Goal: Check status: Check status

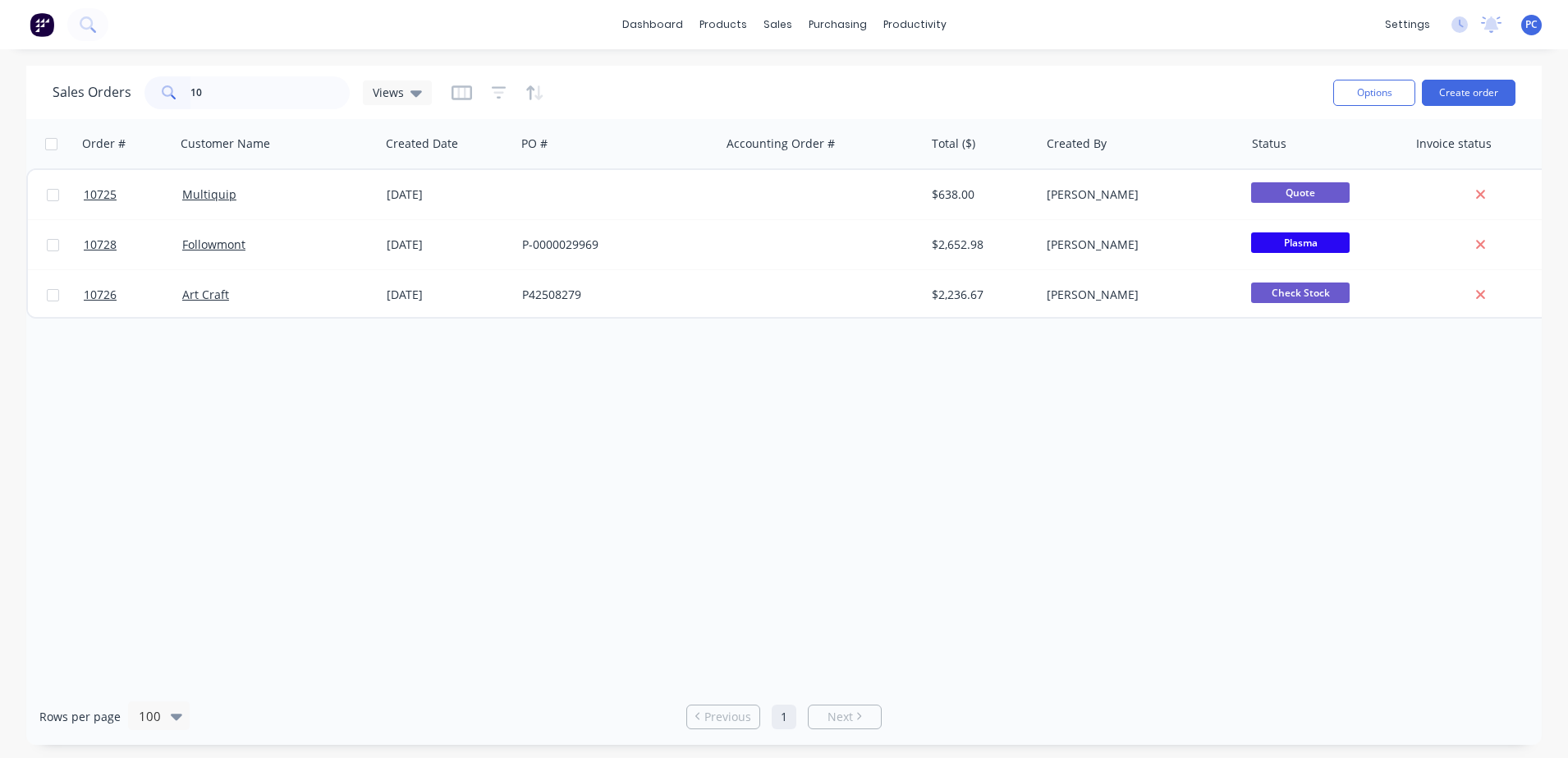
type input "1"
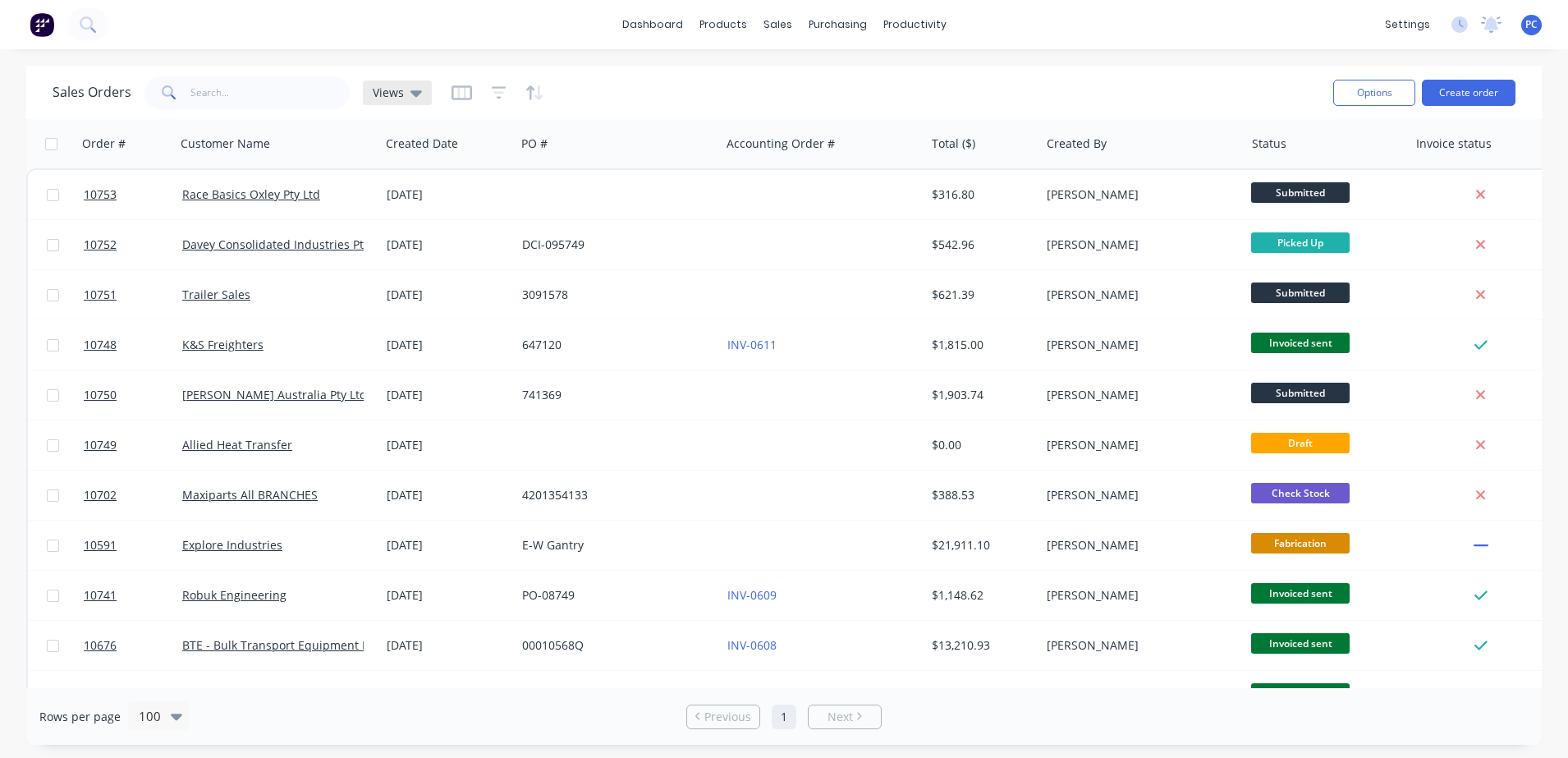
click at [381, 90] on span "Views" at bounding box center [388, 92] width 31 height 17
click at [390, 271] on button "planning (Default)" at bounding box center [461, 266] width 187 height 19
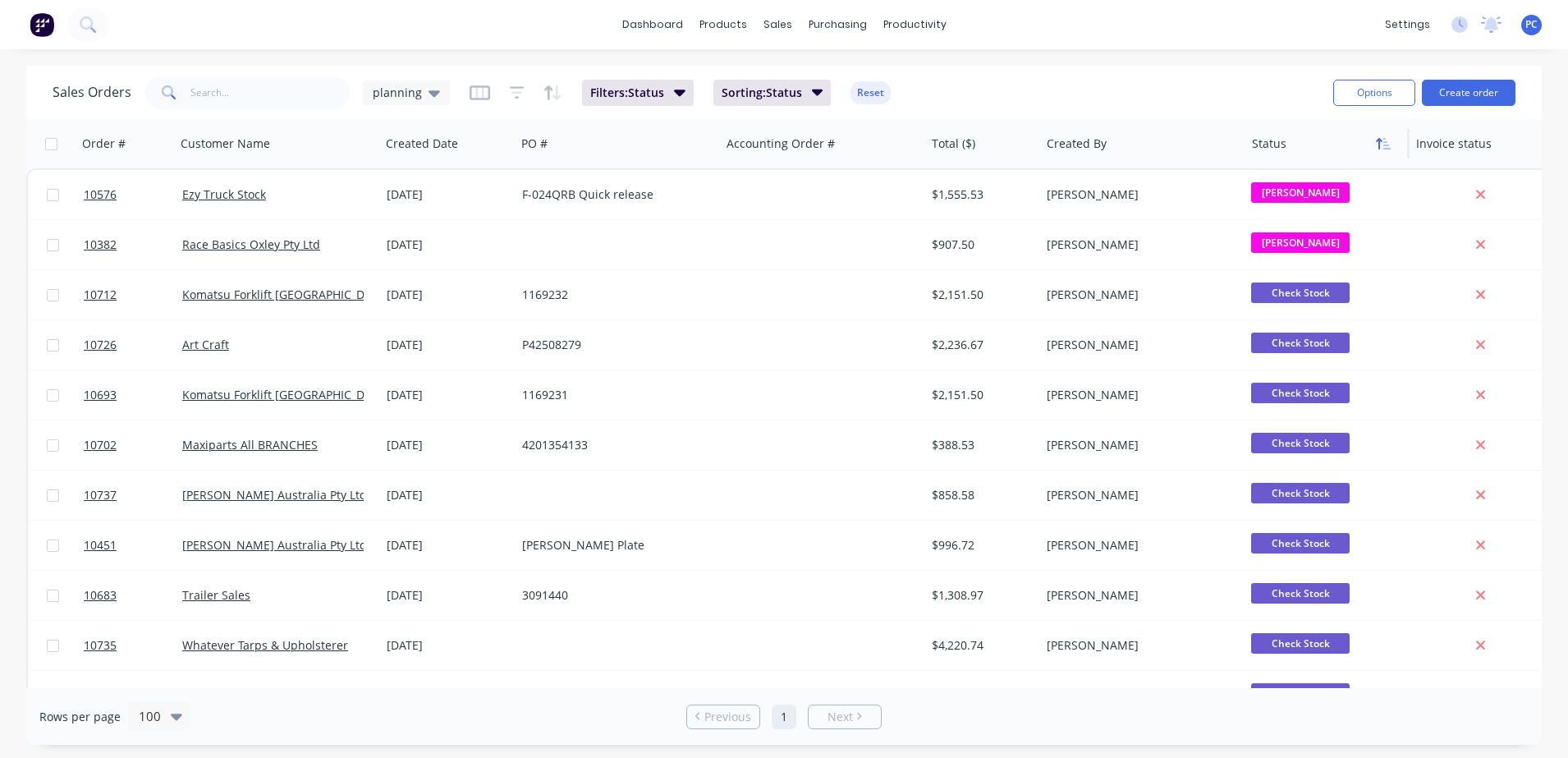
click at [1374, 144] on button "button" at bounding box center [1383, 144] width 25 height 25
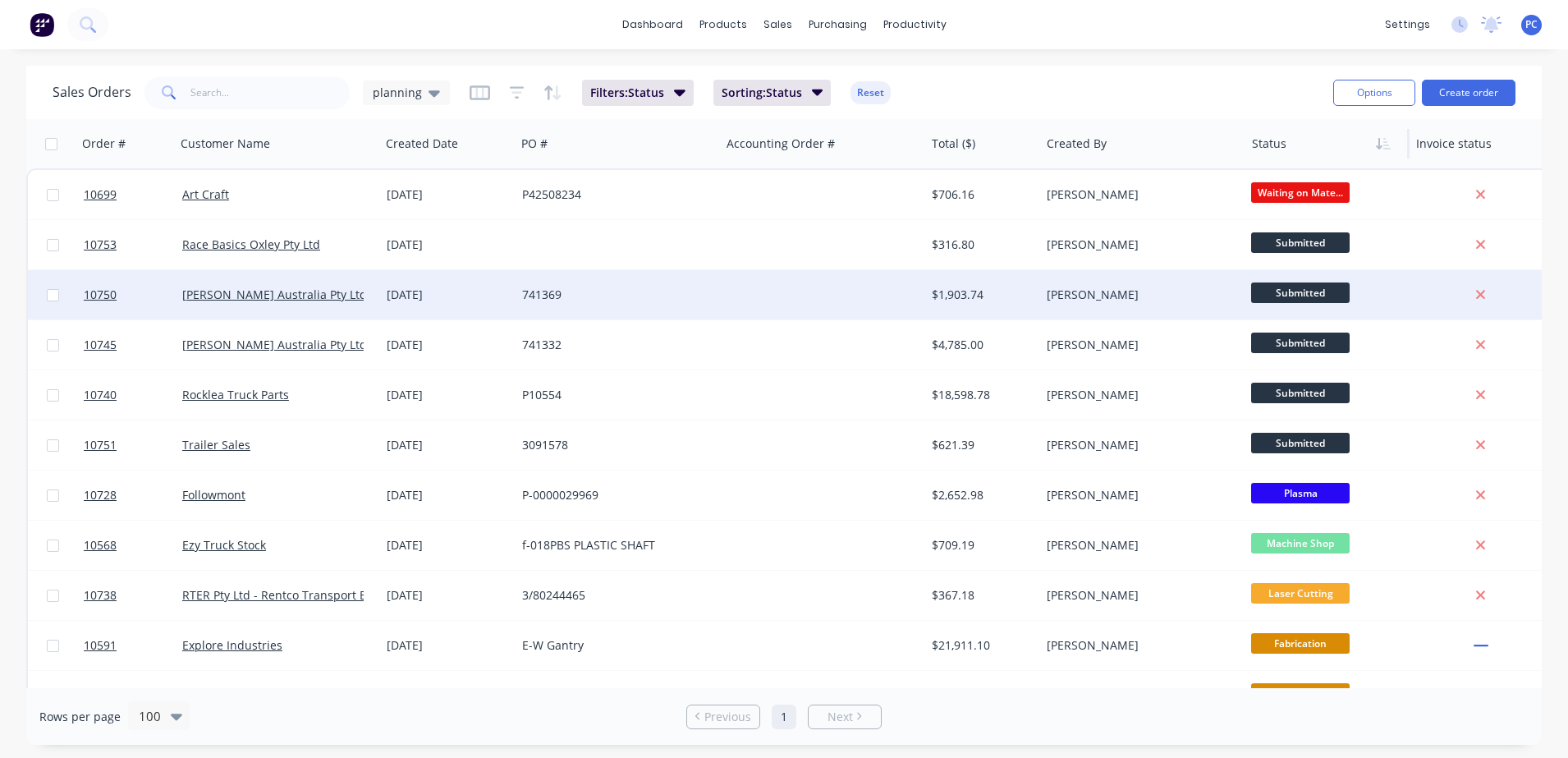
click at [869, 294] on div at bounding box center [822, 295] width 204 height 50
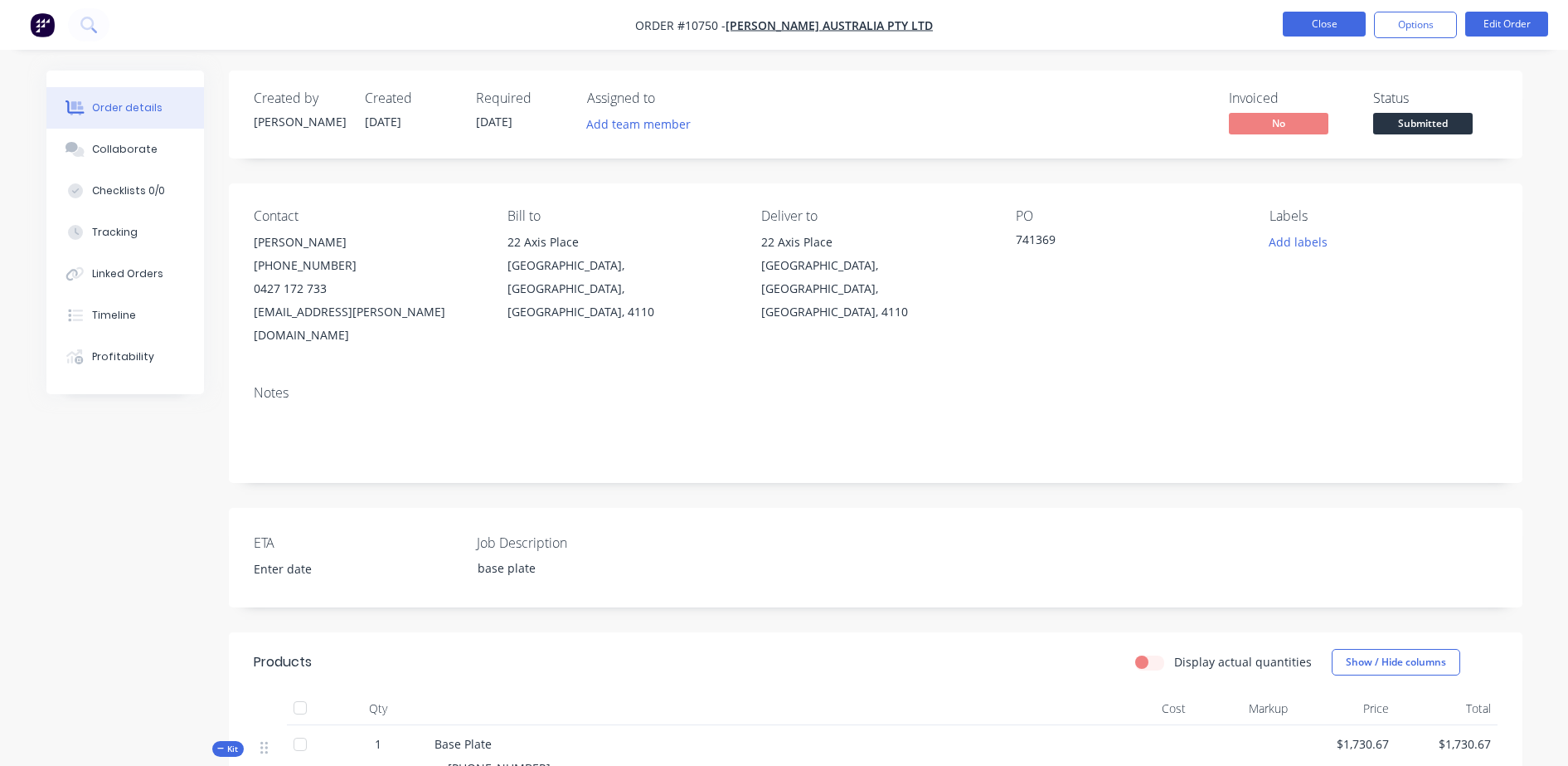
click at [1306, 25] on button "Close" at bounding box center [1324, 24] width 83 height 25
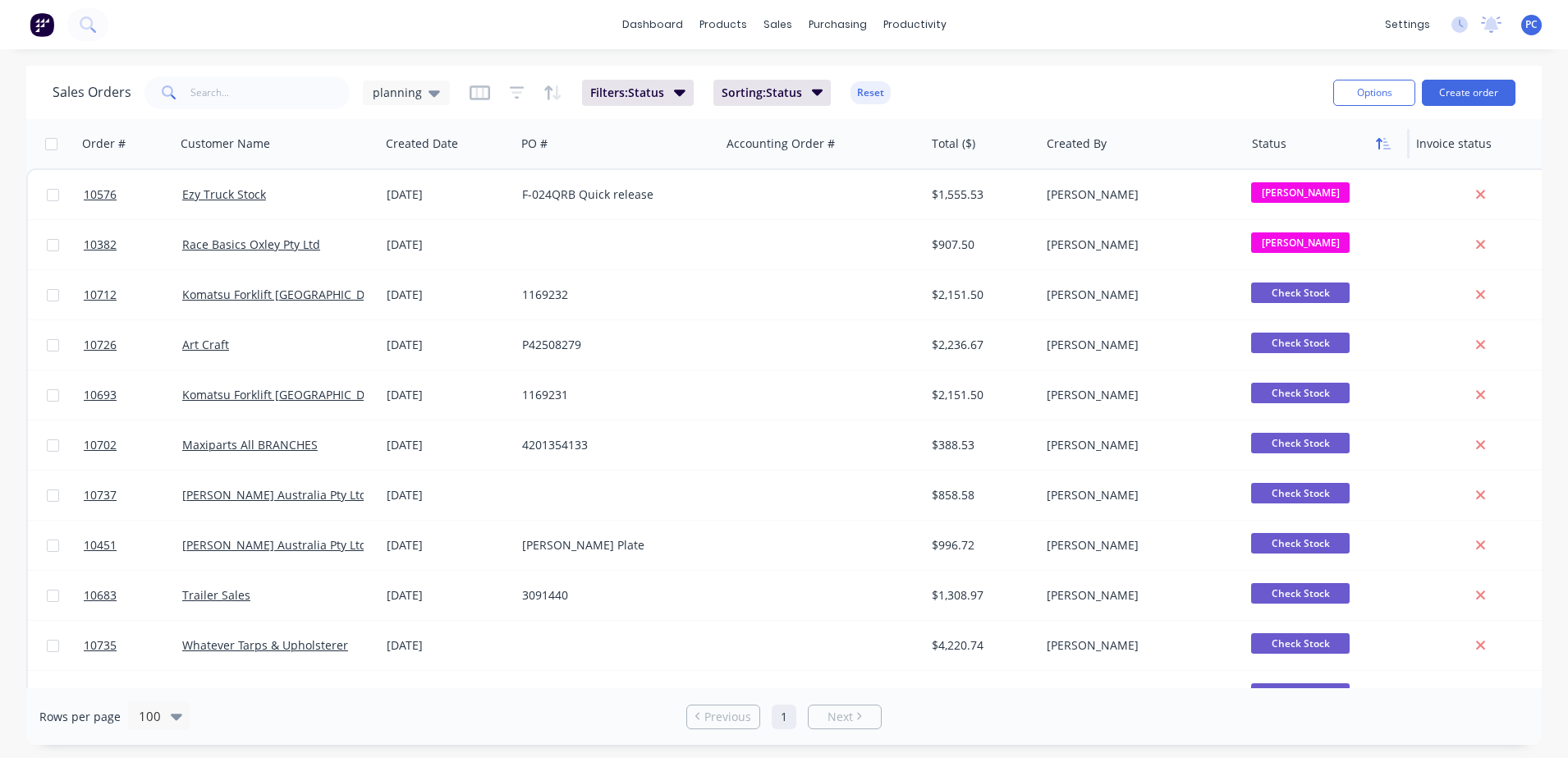
click at [1371, 151] on button "button" at bounding box center [1383, 144] width 25 height 25
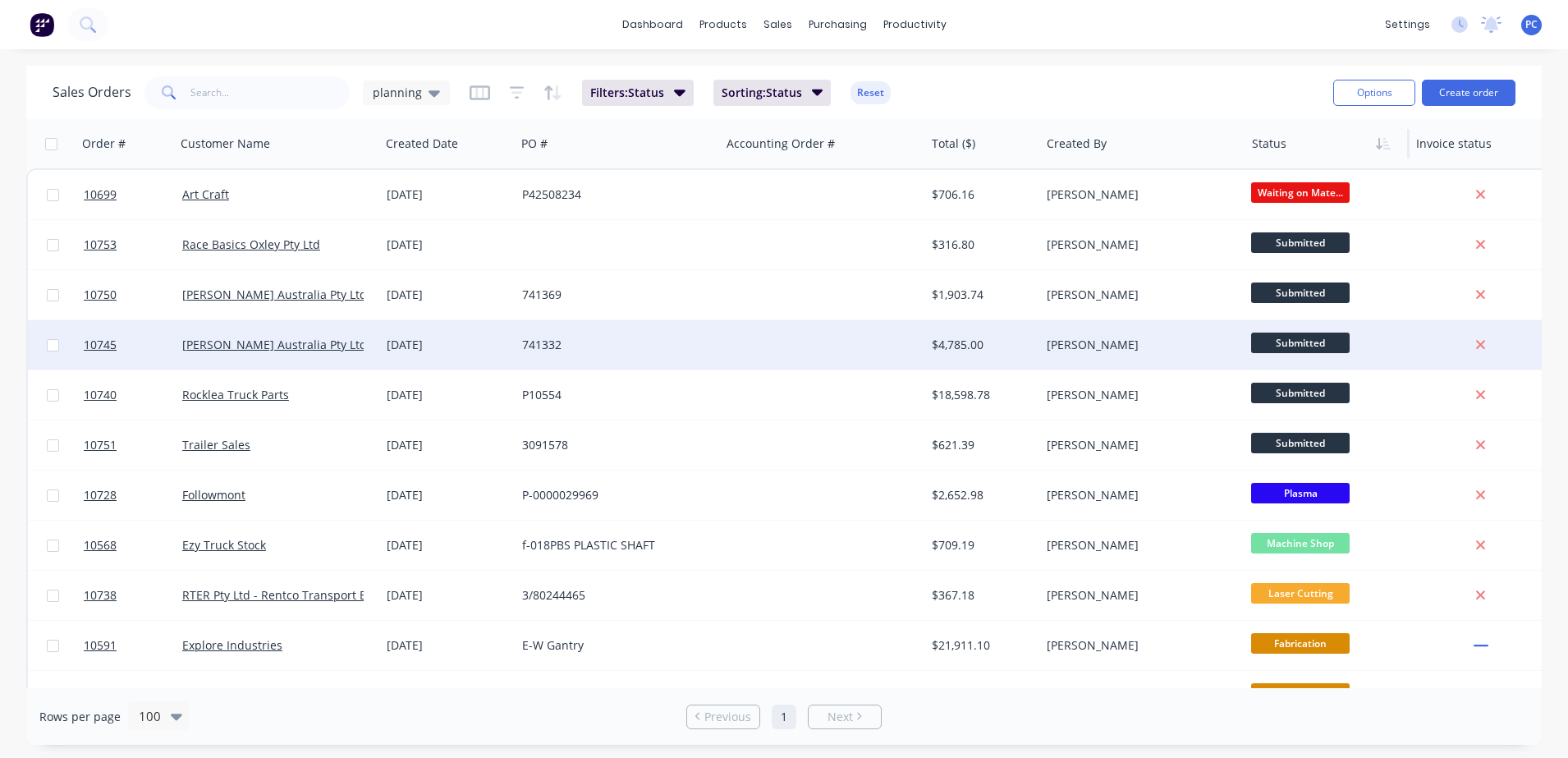
click at [684, 352] on div "741332" at bounding box center [613, 345] width 182 height 17
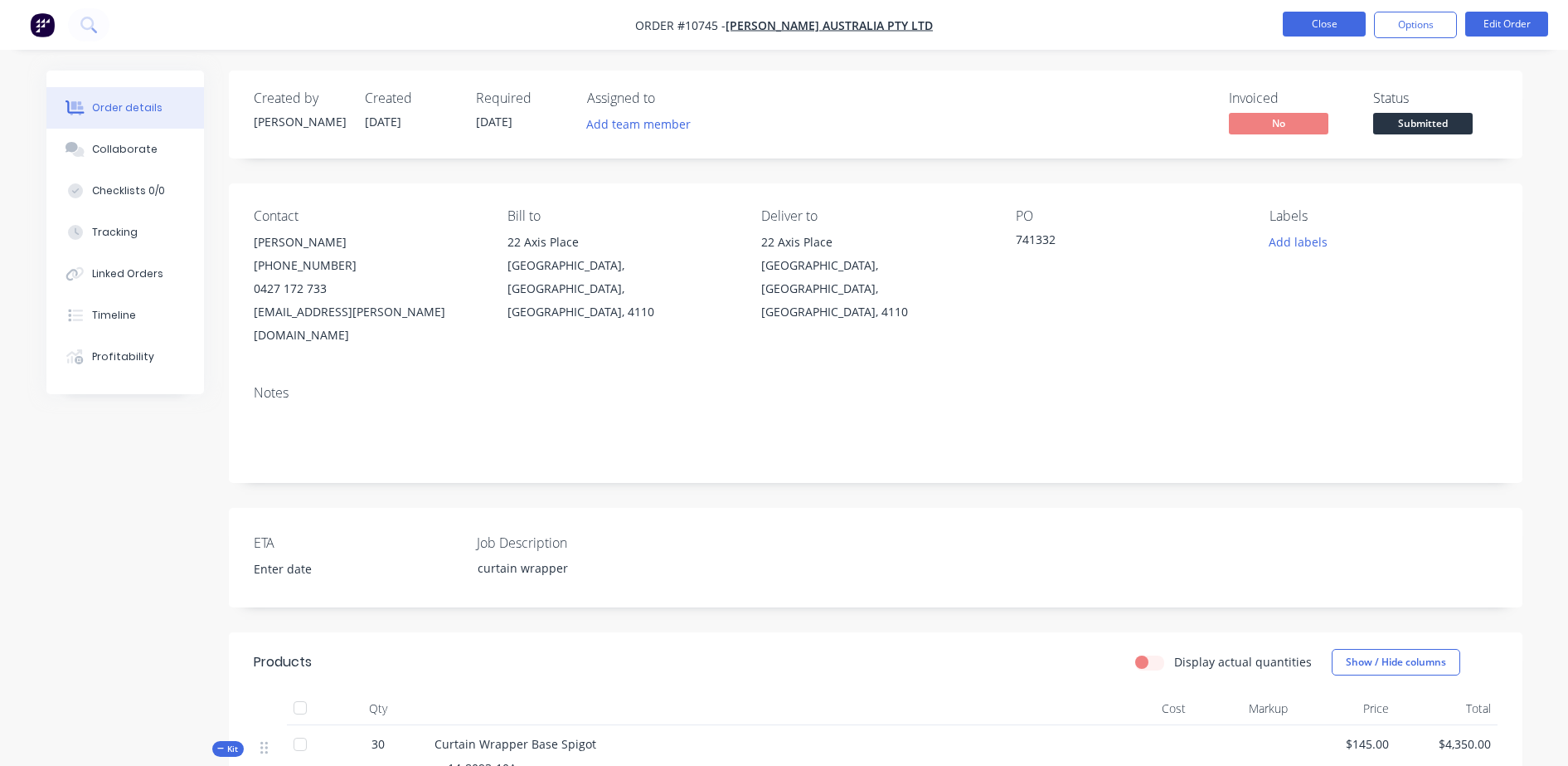
click at [1324, 34] on button "Close" at bounding box center [1324, 24] width 83 height 25
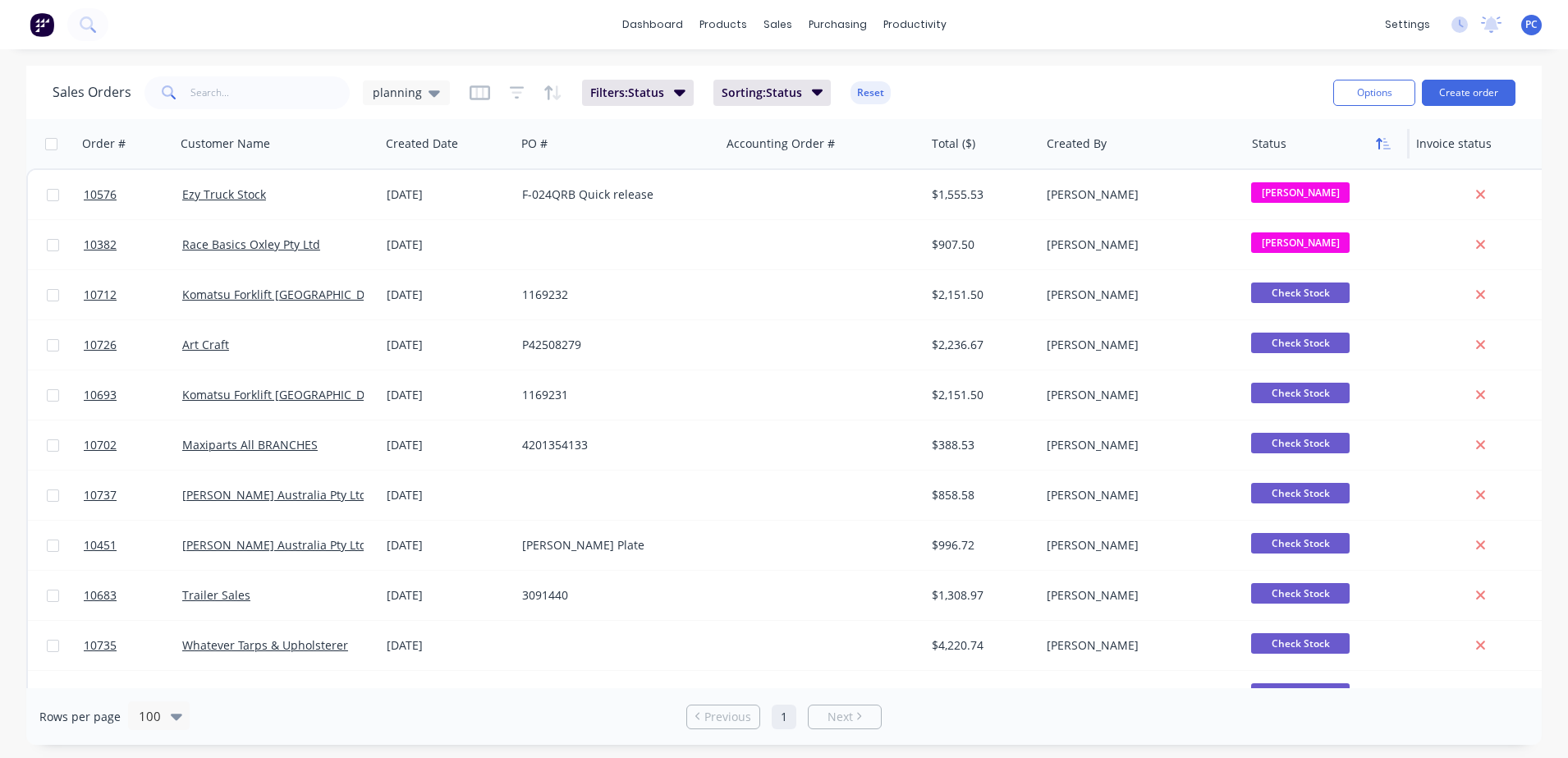
click at [1376, 146] on icon "button" at bounding box center [1383, 144] width 15 height 13
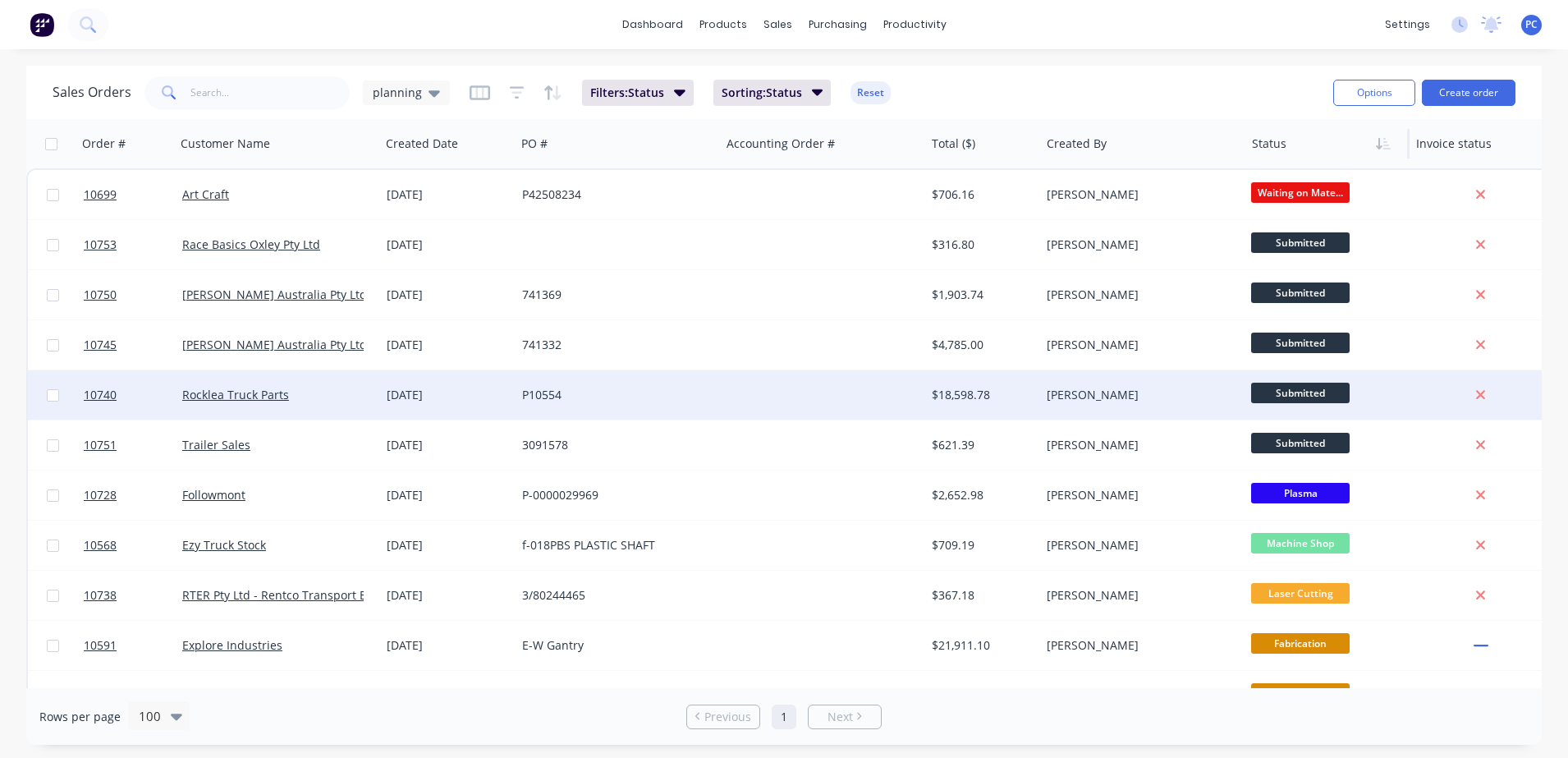
click at [654, 400] on div "P10554" at bounding box center [613, 395] width 182 height 17
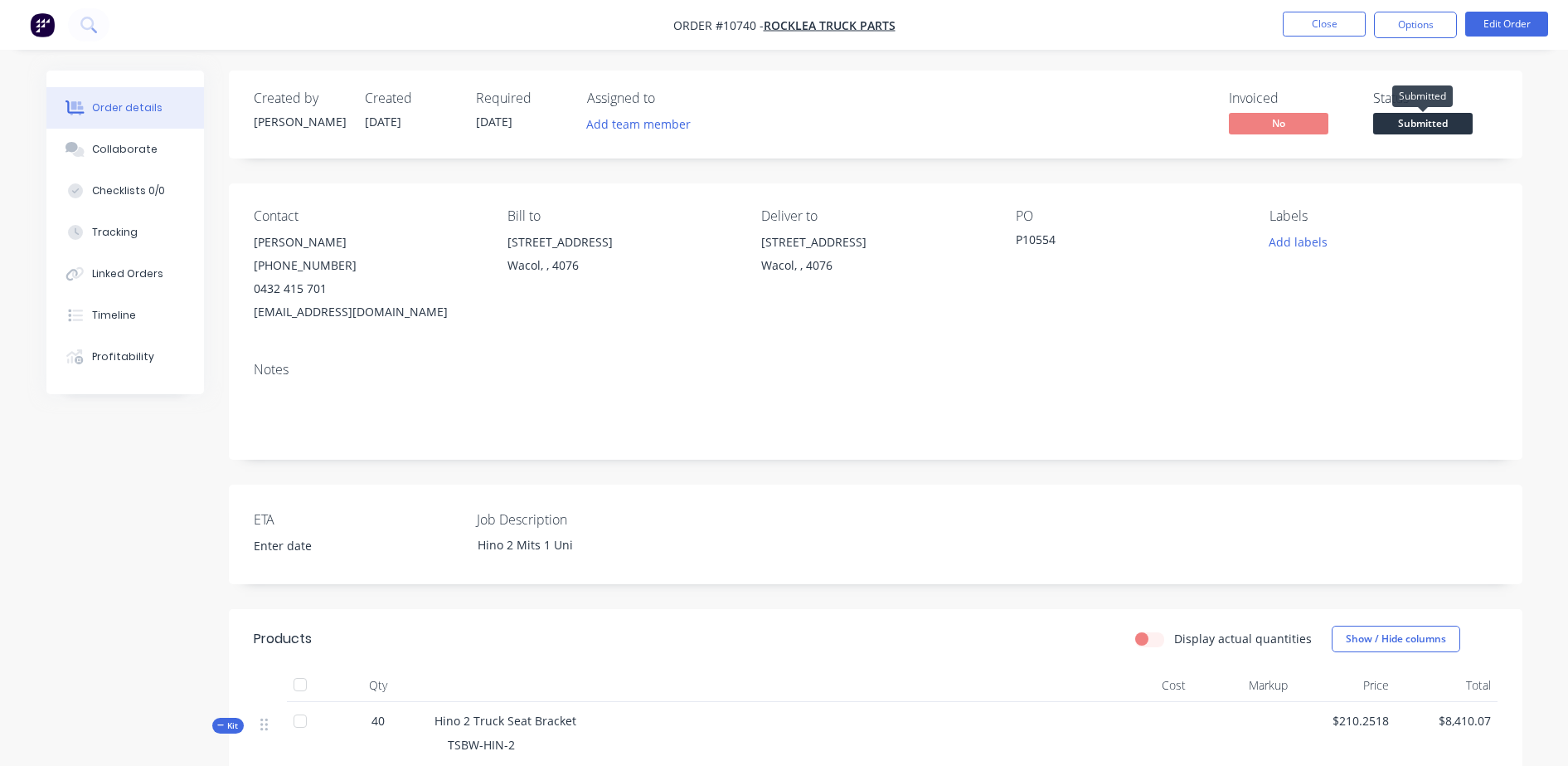
click at [1420, 127] on span "Submitted" at bounding box center [1423, 123] width 99 height 21
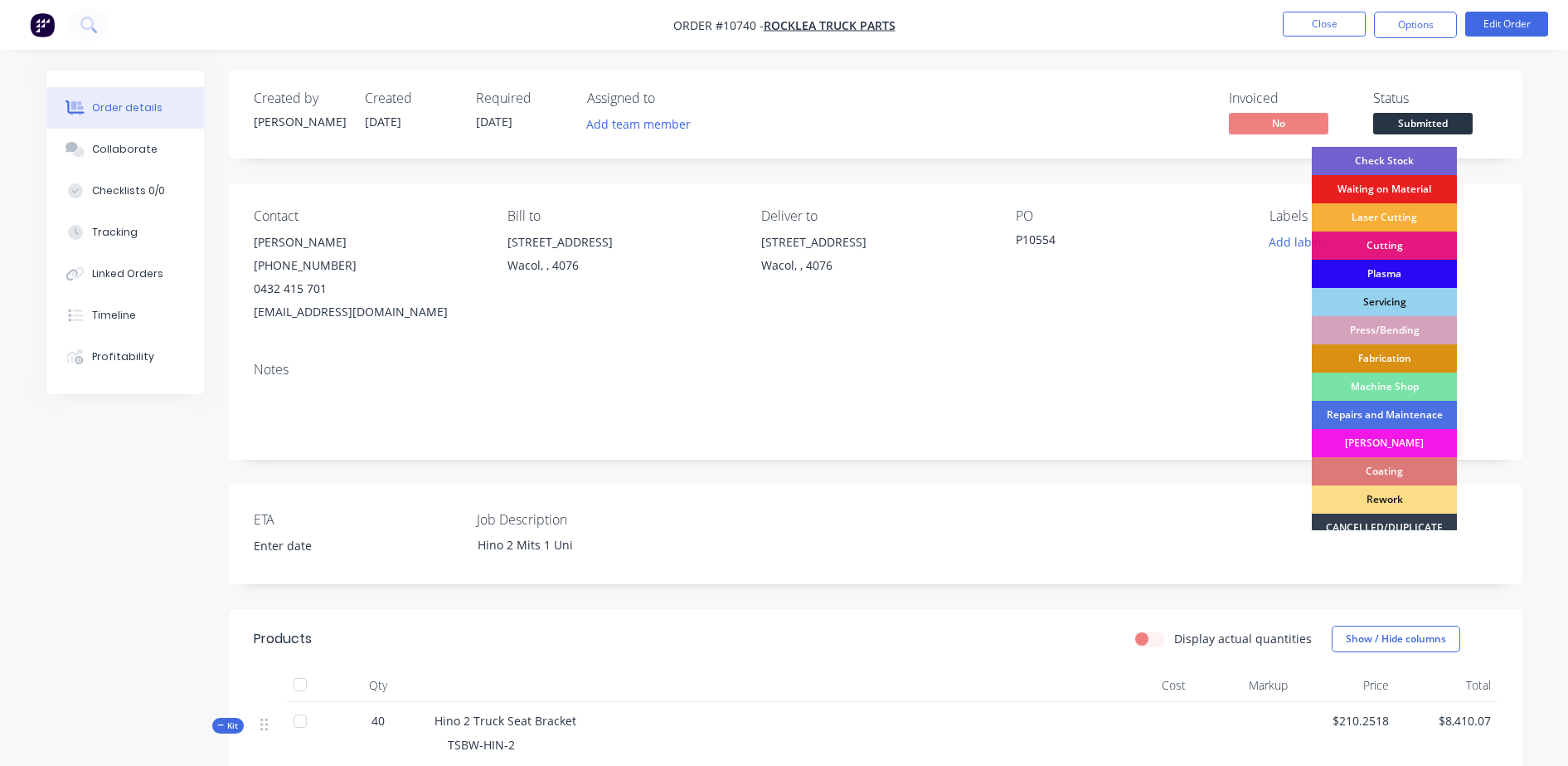
click at [1352, 265] on div "Plasma" at bounding box center [1384, 273] width 145 height 28
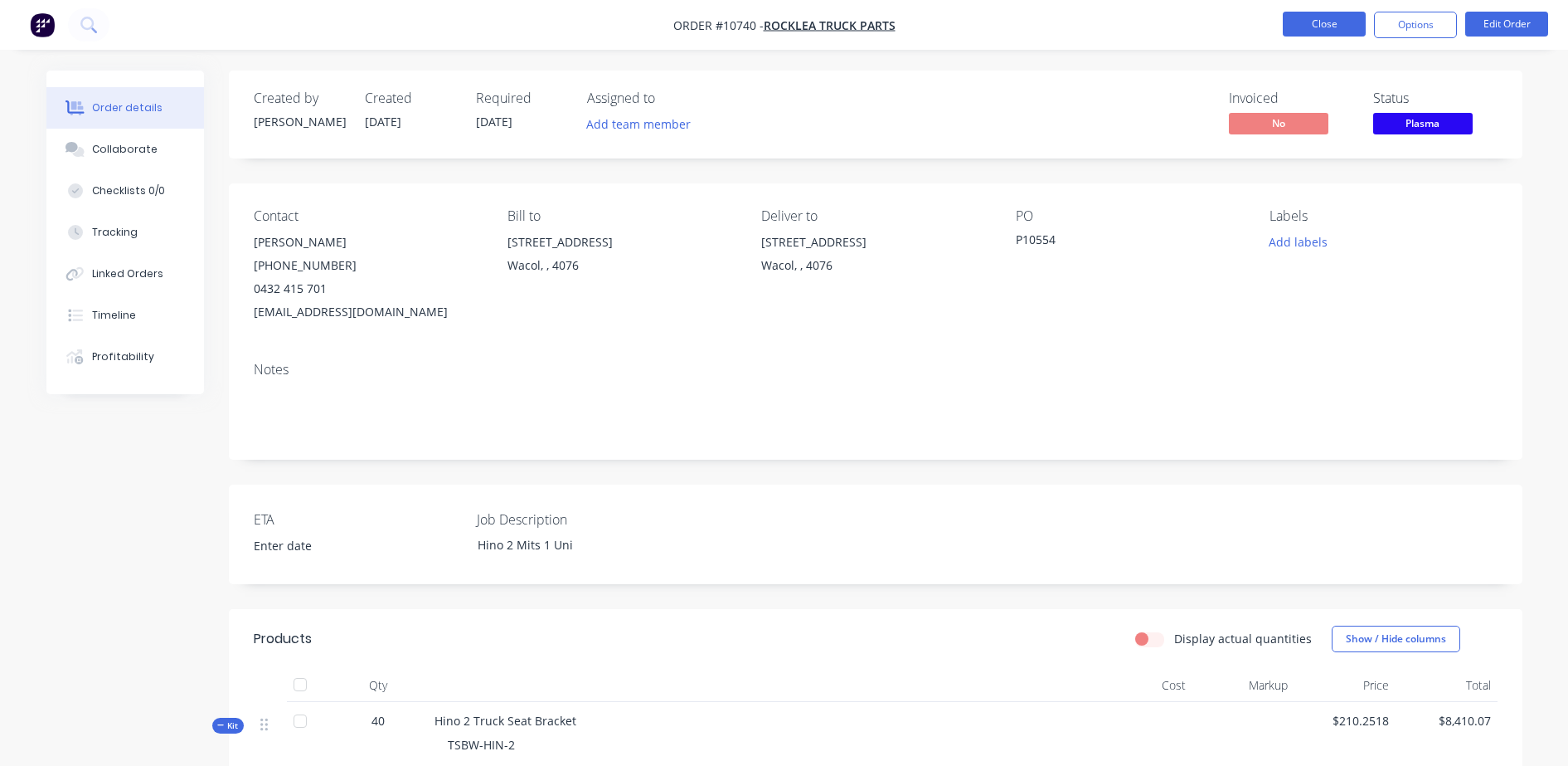
click at [1342, 33] on button "Close" at bounding box center [1324, 24] width 83 height 25
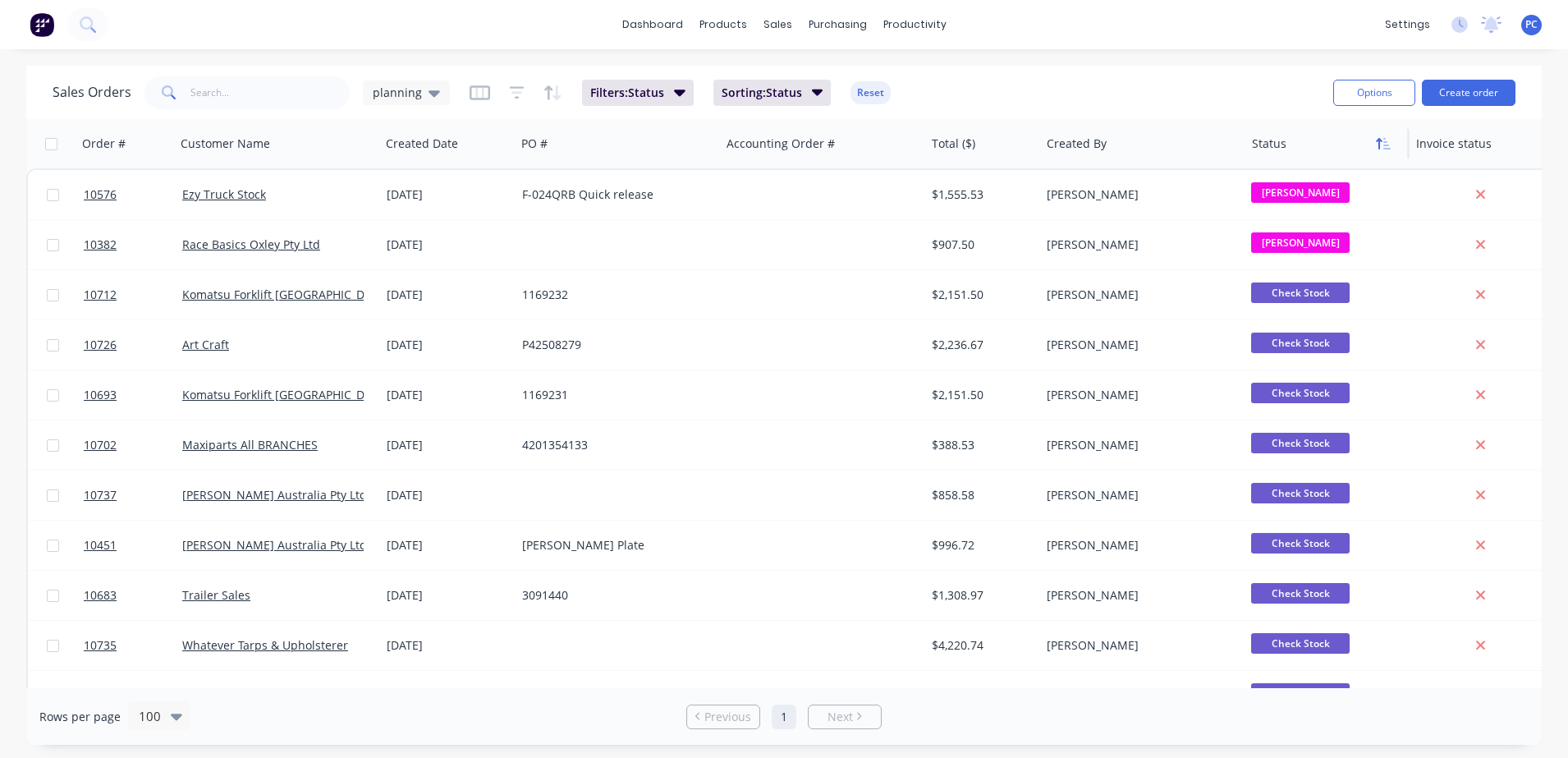
click at [1383, 151] on button "button" at bounding box center [1383, 144] width 25 height 25
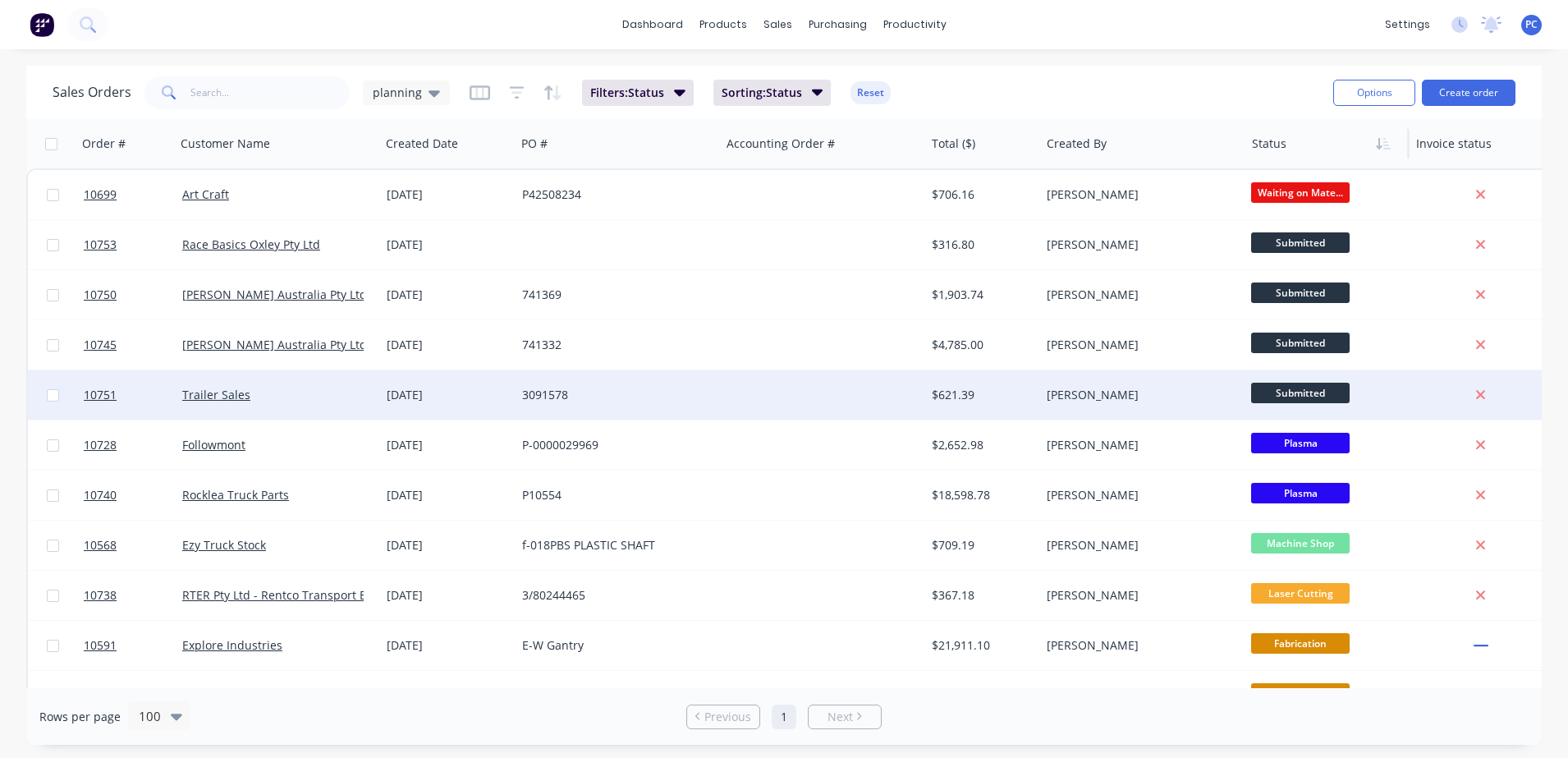
click at [827, 393] on div at bounding box center [822, 395] width 204 height 50
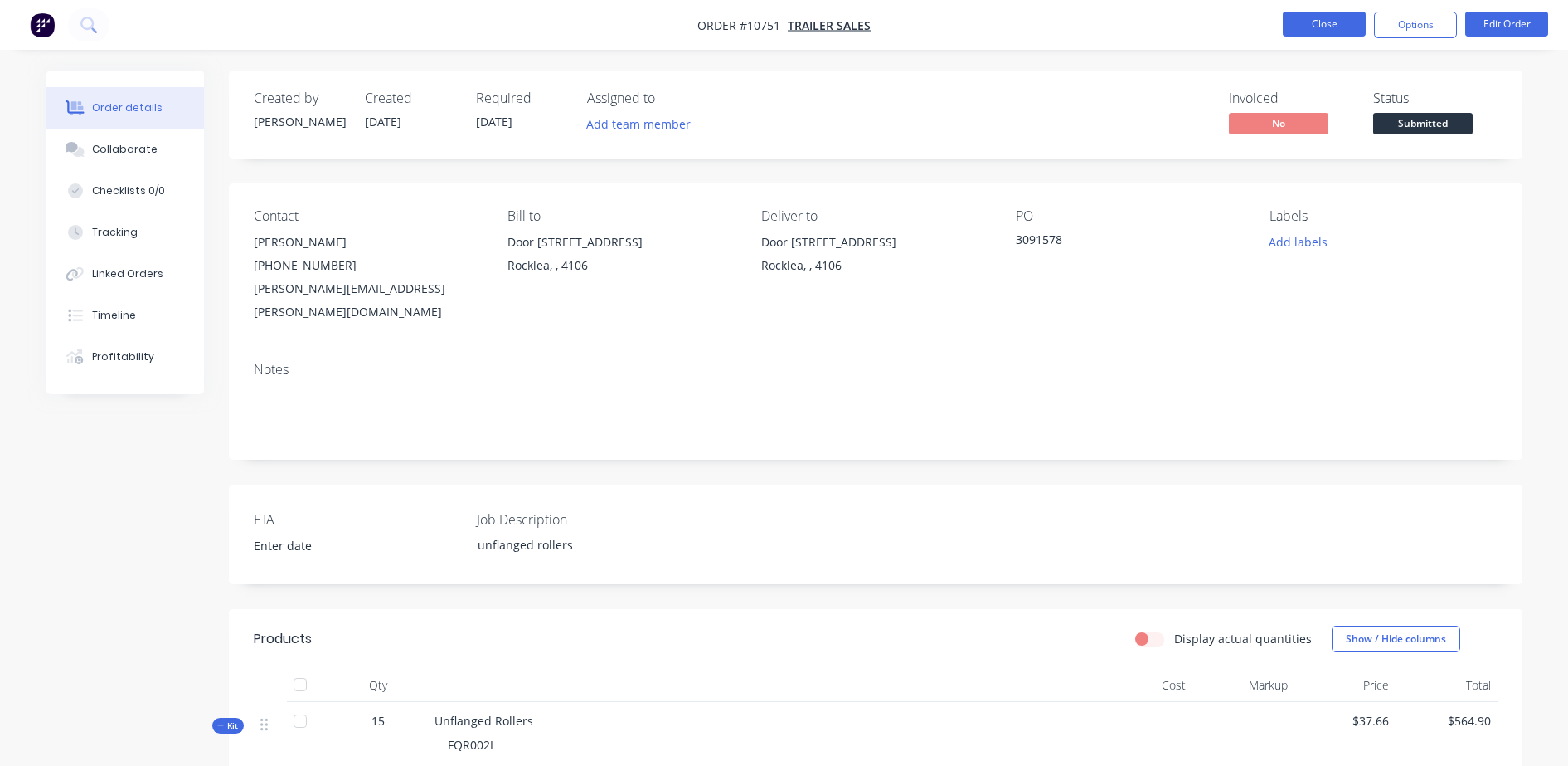
click at [1312, 15] on button "Close" at bounding box center [1324, 24] width 83 height 25
